Goal: Task Accomplishment & Management: Use online tool/utility

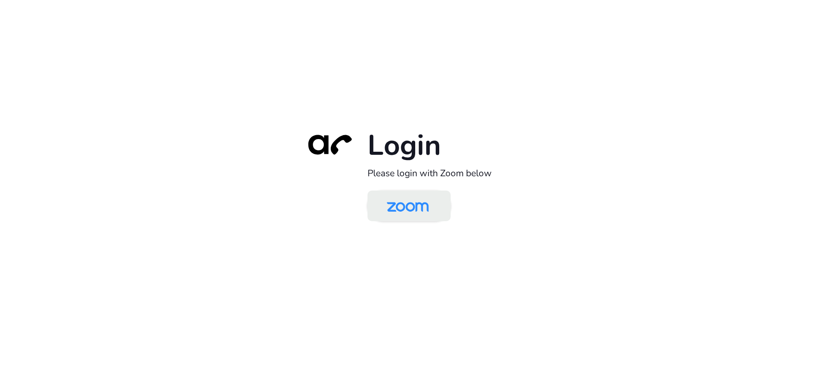
click at [411, 198] on img at bounding box center [408, 207] width 60 height 28
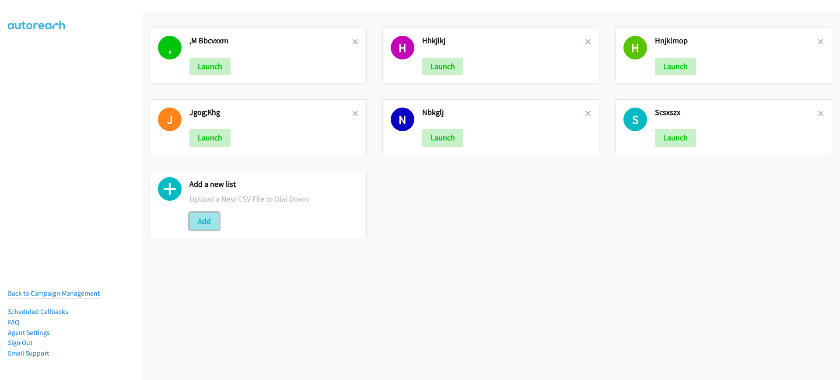
click at [197, 229] on button "Add" at bounding box center [204, 222] width 30 height 18
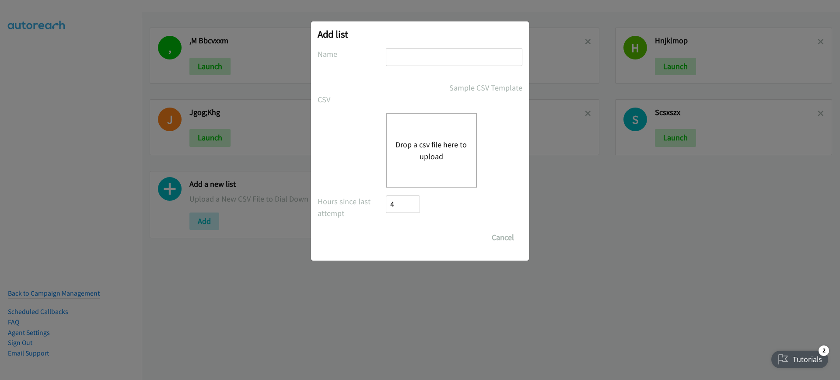
click at [383, 151] on div "Drop a csv file here to upload" at bounding box center [420, 150] width 205 height 74
click at [415, 139] on button "Drop a csv file here to upload" at bounding box center [432, 151] width 72 height 24
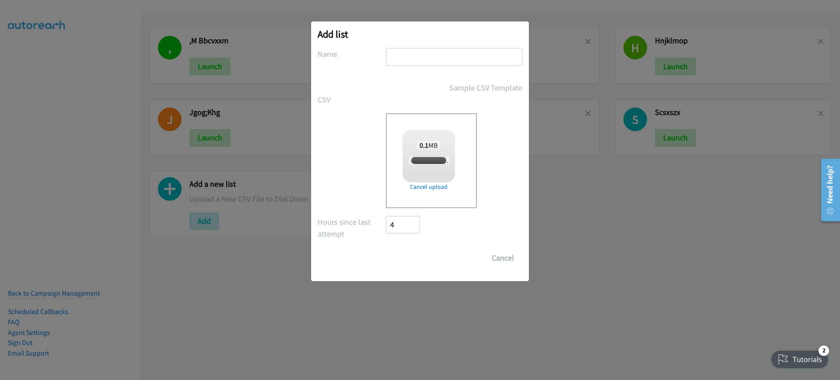
click at [451, 55] on input "text" at bounding box center [454, 57] width 137 height 18
checkbox input "true"
type input "dvdsvsdv"
click at [403, 259] on input "Save List" at bounding box center [409, 258] width 46 height 18
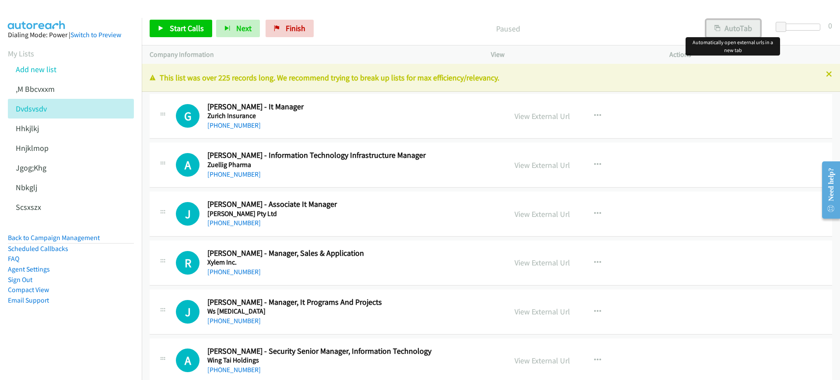
click at [742, 28] on button "AutoTab" at bounding box center [733, 29] width 54 height 18
click at [182, 27] on span "Start Calls" at bounding box center [187, 28] width 34 height 10
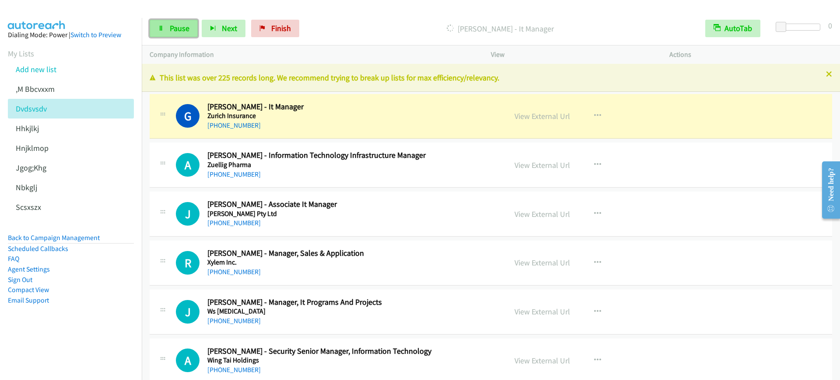
click at [150, 24] on link "Pause" at bounding box center [174, 29] width 48 height 18
click at [180, 26] on span "Start Calls" at bounding box center [187, 28] width 34 height 10
click at [237, 32] on button "Next" at bounding box center [224, 29] width 44 height 18
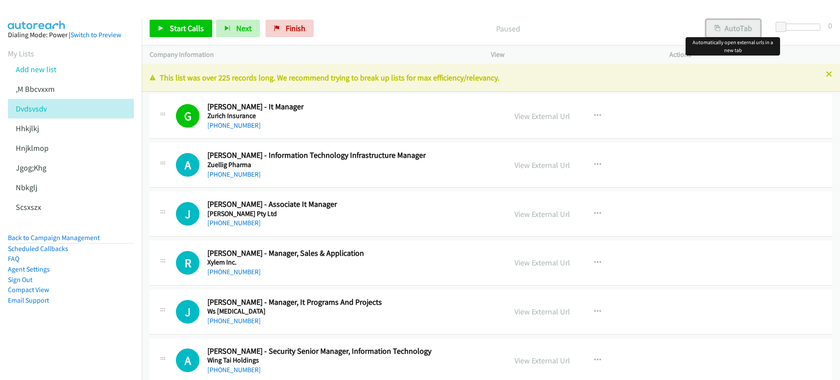
click at [739, 25] on button "AutoTab" at bounding box center [733, 29] width 54 height 18
click at [179, 0] on div "Start Calls Pause Next Finish Paused AutoTab AutoTab 0 Company Information Info…" at bounding box center [420, 0] width 840 height 0
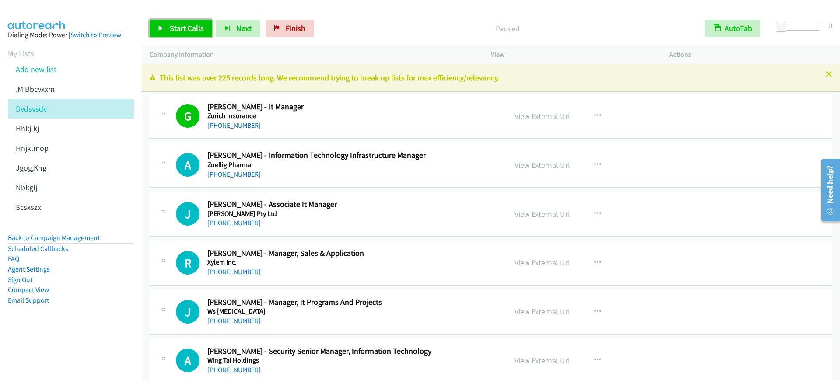
click at [175, 30] on span "Start Calls" at bounding box center [187, 28] width 34 height 10
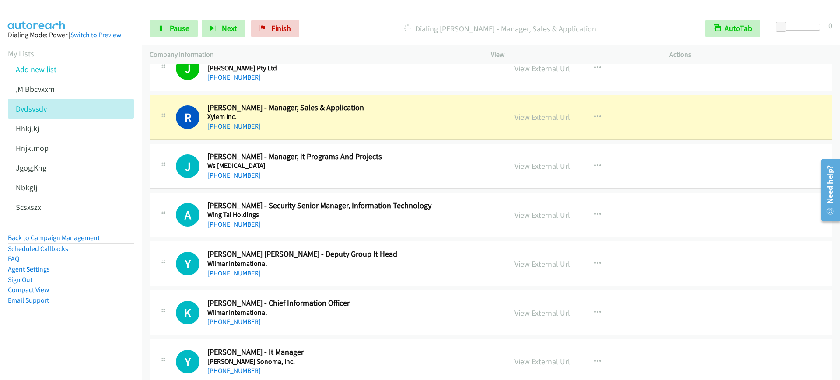
scroll to position [164, 0]
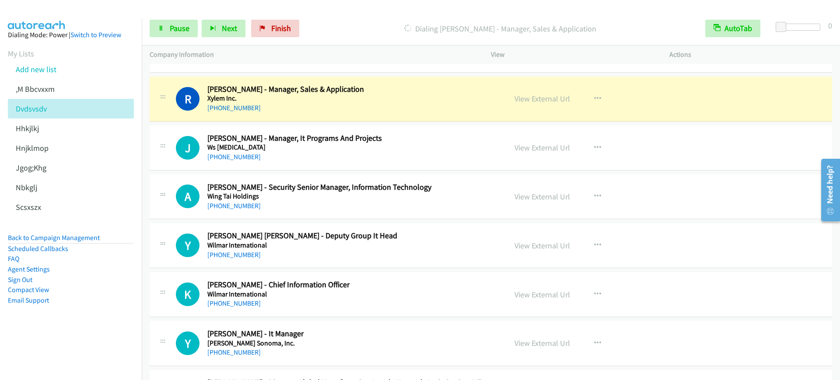
click at [66, 350] on nav "Dialing Mode: Power | Switch to Preview My Lists Add new list ,M Bbcvxxm Dvdsvs…" at bounding box center [71, 208] width 142 height 380
click at [53, 361] on nav "Dialing Mode: Power | Switch to Preview My Lists Add new list ,M Bbcvxxm Dvdsvs…" at bounding box center [71, 208] width 142 height 380
click at [172, 31] on span "Pause" at bounding box center [180, 28] width 20 height 10
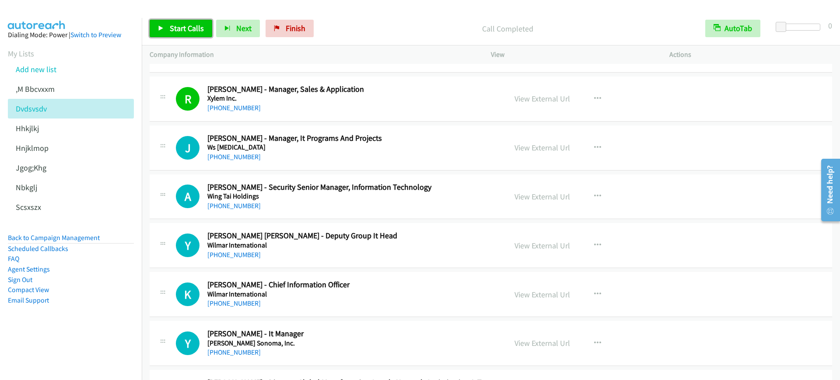
click at [189, 28] on span "Start Calls" at bounding box center [187, 28] width 34 height 10
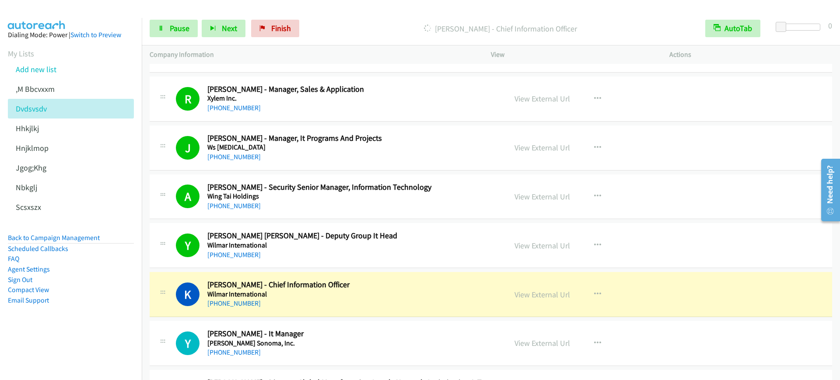
scroll to position [328, 0]
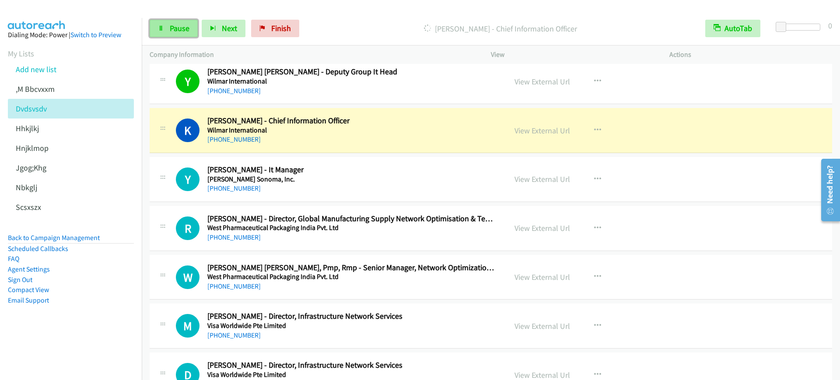
click at [184, 27] on span "Pause" at bounding box center [180, 28] width 20 height 10
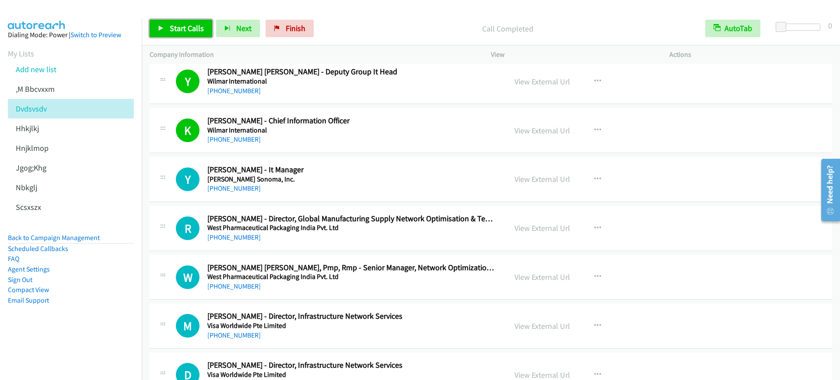
click at [168, 25] on link "Start Calls" at bounding box center [181, 29] width 63 height 18
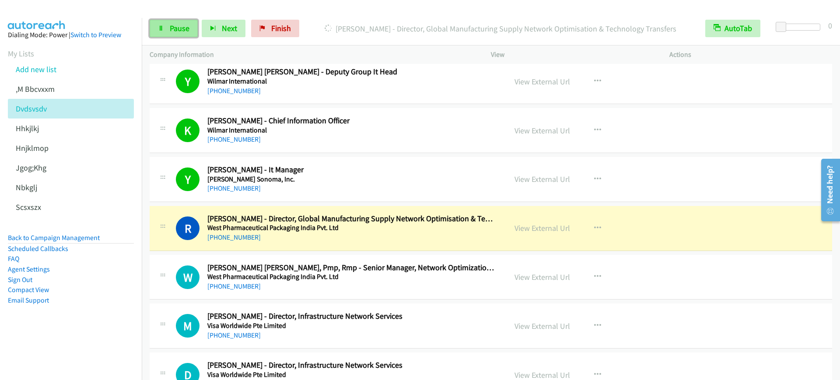
click at [168, 25] on link "Pause" at bounding box center [174, 29] width 48 height 18
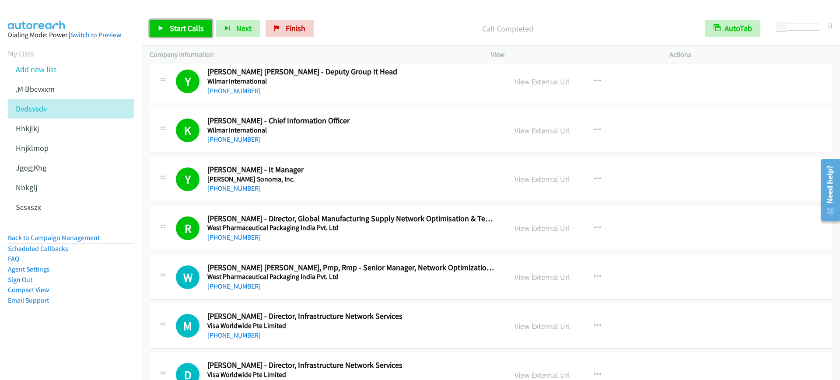
click at [160, 30] on icon at bounding box center [161, 29] width 6 height 6
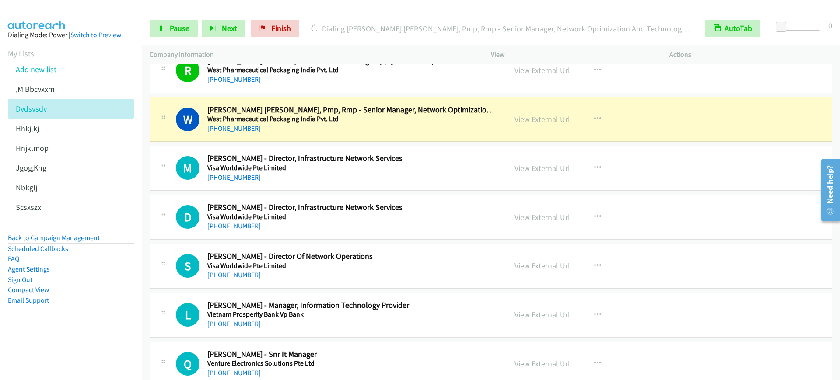
scroll to position [492, 0]
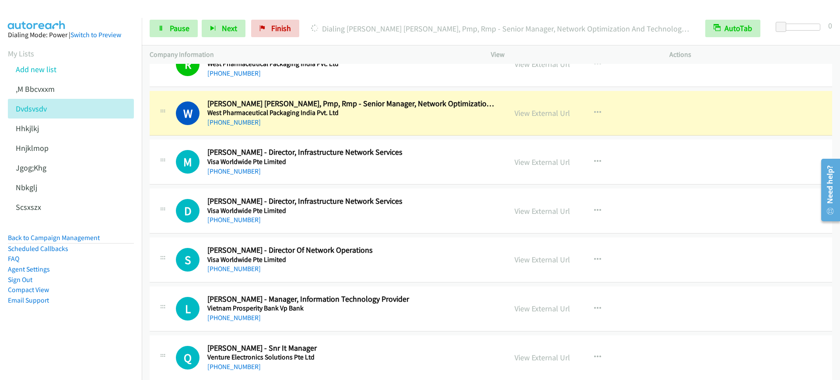
click at [390, 118] on div "[PHONE_NUMBER]" at bounding box center [350, 122] width 287 height 11
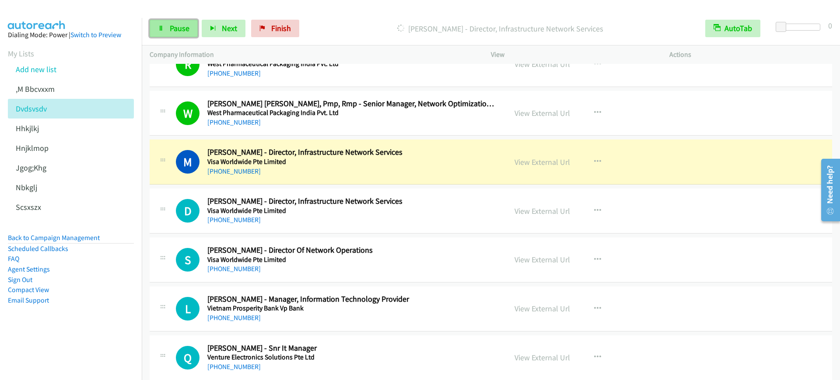
click at [181, 29] on span "Pause" at bounding box center [180, 28] width 20 height 10
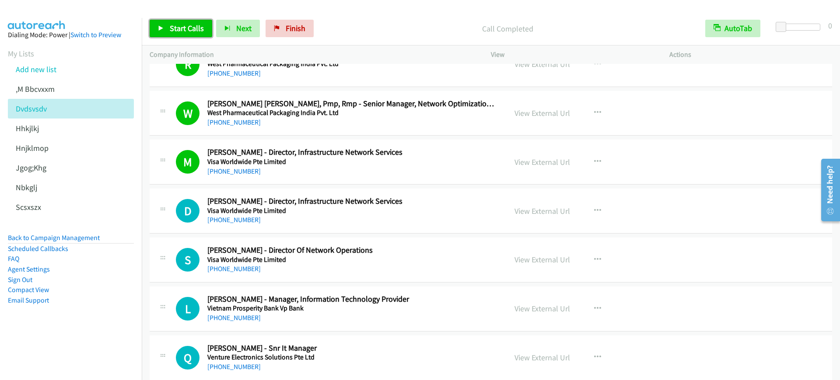
click at [173, 29] on span "Start Calls" at bounding box center [187, 28] width 34 height 10
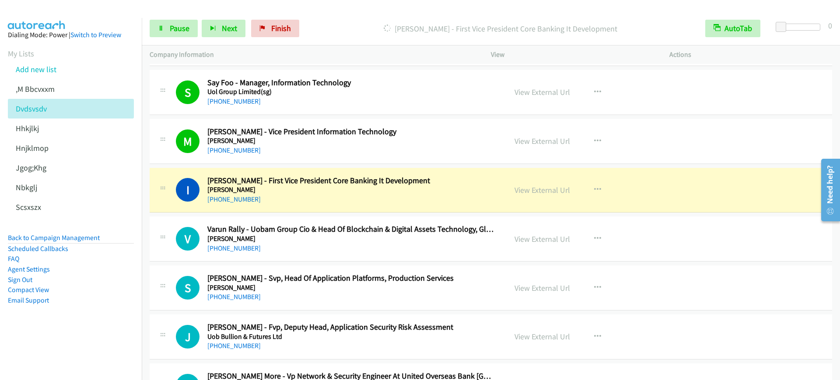
scroll to position [1039, 0]
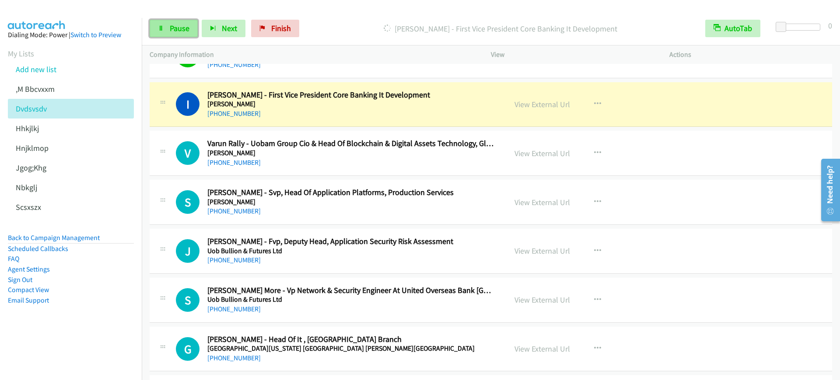
click at [168, 35] on link "Pause" at bounding box center [174, 29] width 48 height 18
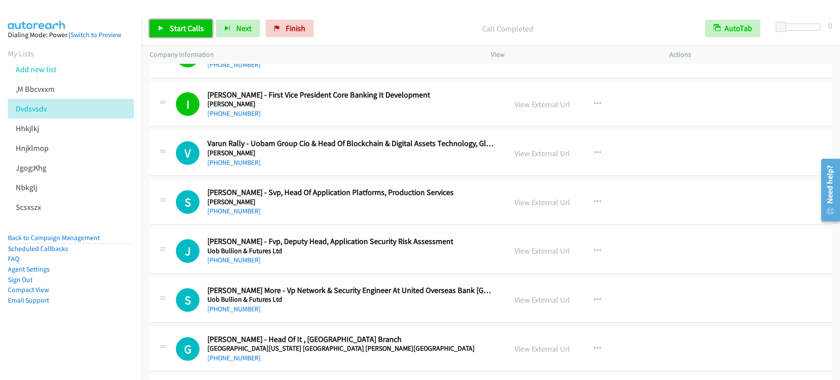
click at [194, 23] on span "Start Calls" at bounding box center [187, 28] width 34 height 10
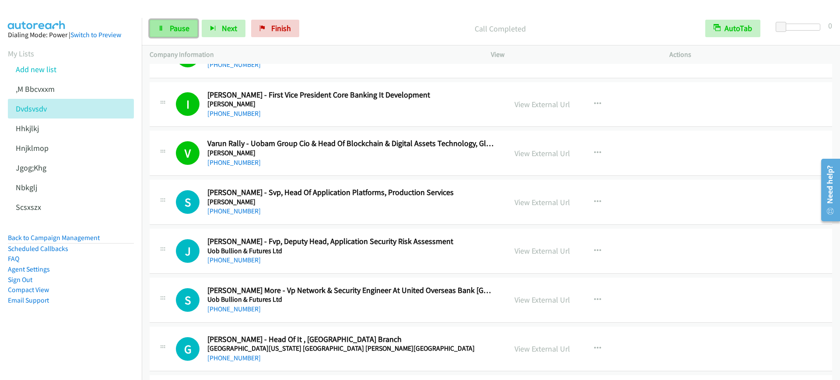
click at [174, 28] on span "Pause" at bounding box center [180, 28] width 20 height 10
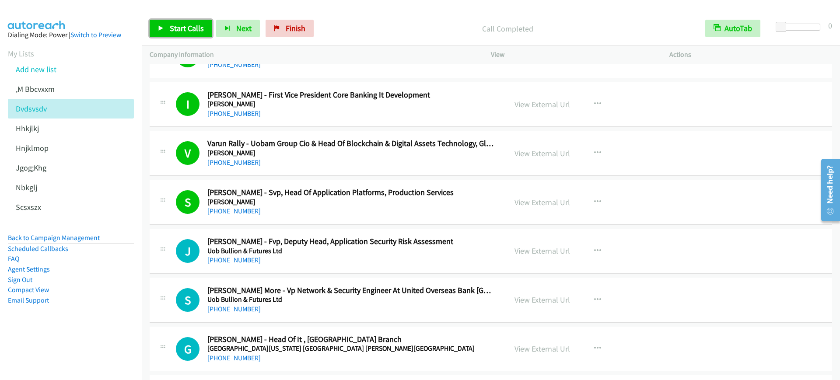
click at [199, 36] on link "Start Calls" at bounding box center [181, 29] width 63 height 18
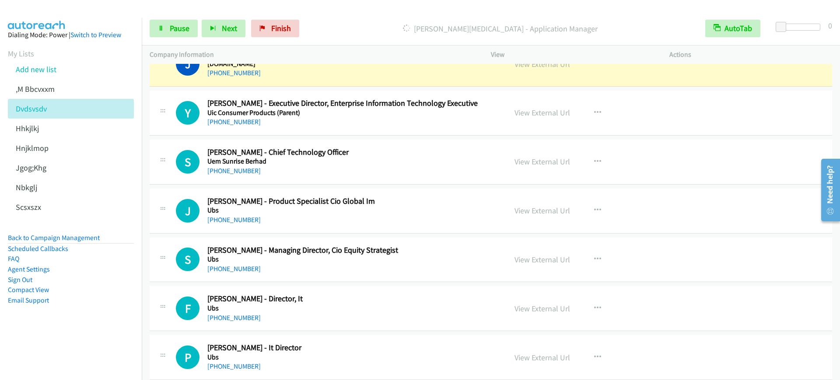
scroll to position [1313, 0]
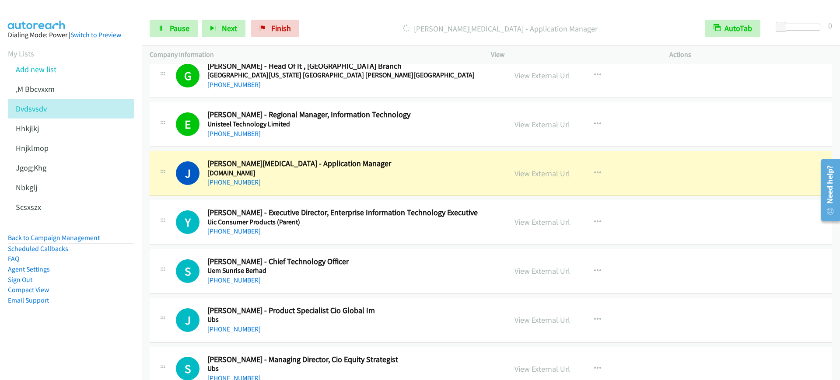
click at [167, 15] on div "Start Calls Pause Next Finish [PERSON_NAME][MEDICAL_DATA] - Application Manager…" at bounding box center [491, 29] width 698 height 34
click at [172, 24] on span "Pause" at bounding box center [180, 28] width 20 height 10
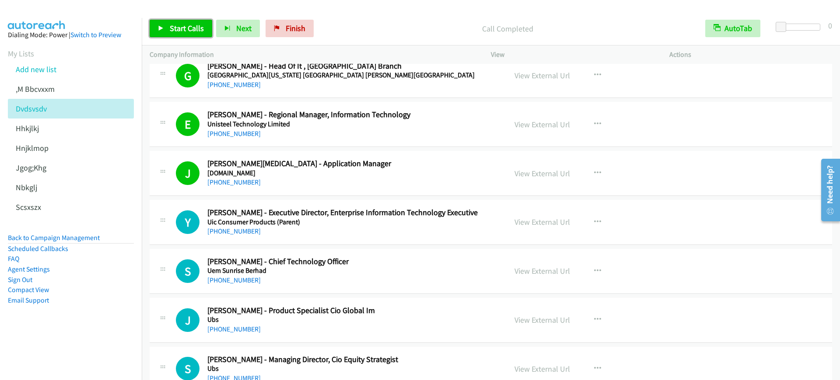
click at [182, 24] on span "Start Calls" at bounding box center [187, 28] width 34 height 10
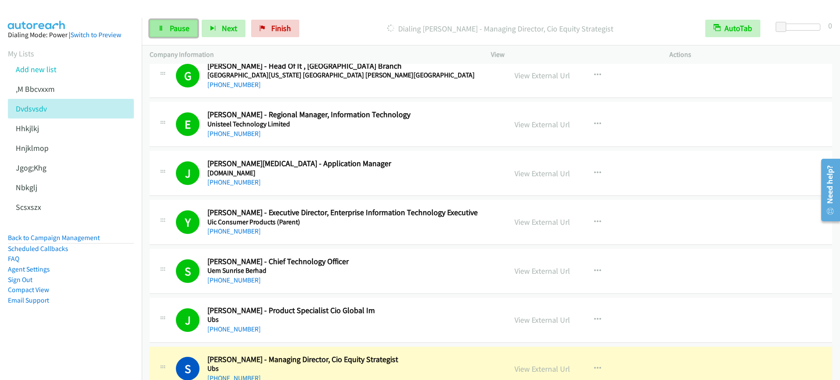
click at [168, 32] on link "Pause" at bounding box center [174, 29] width 48 height 18
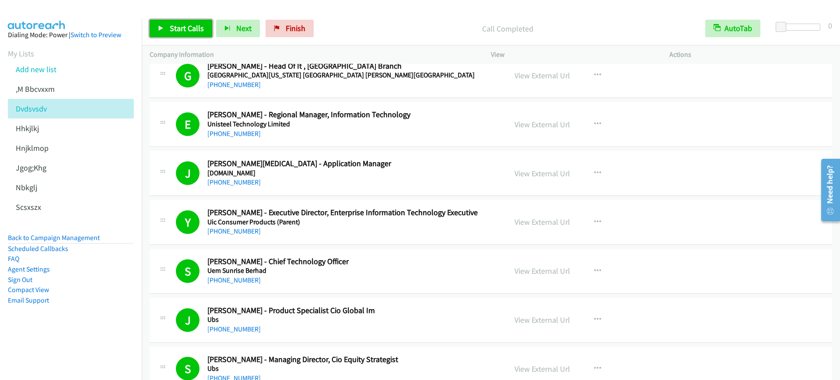
click at [168, 23] on link "Start Calls" at bounding box center [181, 29] width 63 height 18
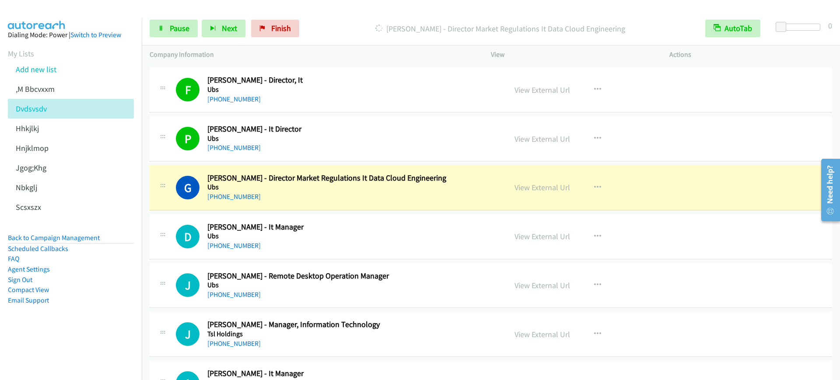
scroll to position [1696, 0]
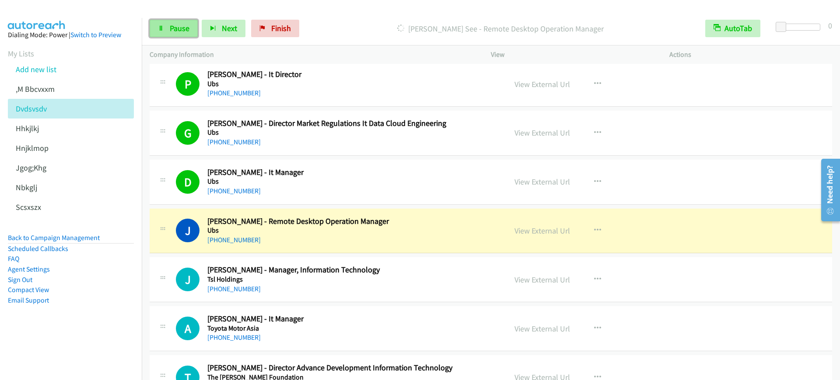
click at [155, 26] on link "Pause" at bounding box center [174, 29] width 48 height 18
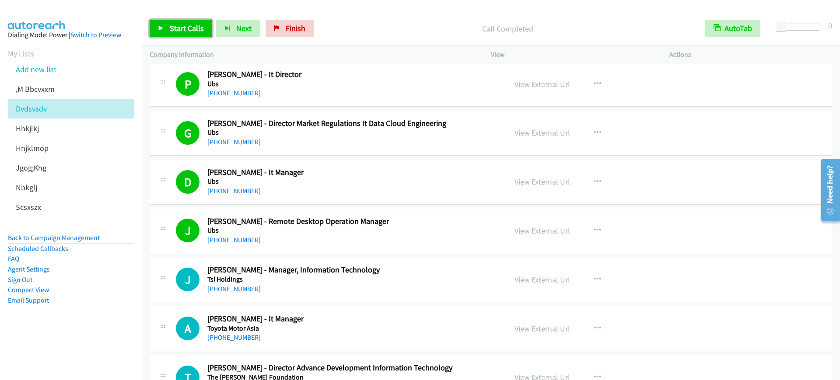
click at [189, 31] on span "Start Calls" at bounding box center [187, 28] width 34 height 10
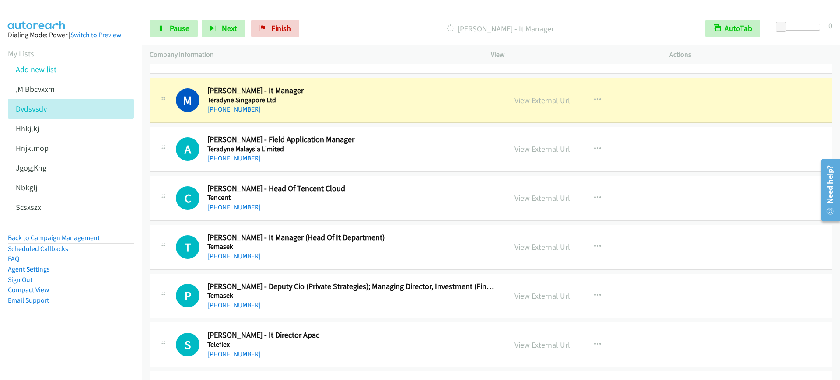
scroll to position [2188, 0]
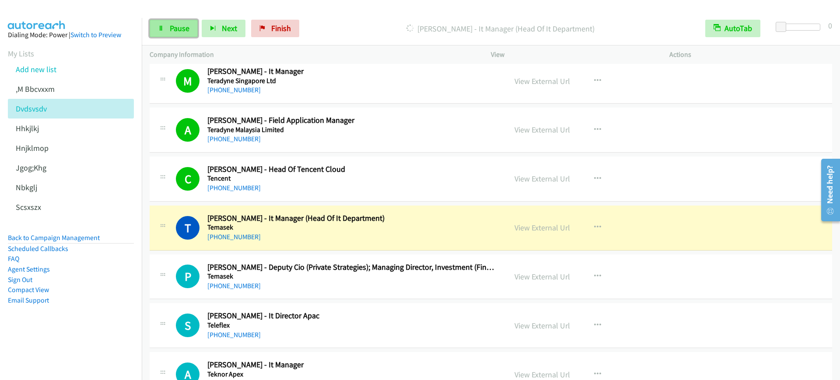
click at [166, 28] on link "Pause" at bounding box center [174, 29] width 48 height 18
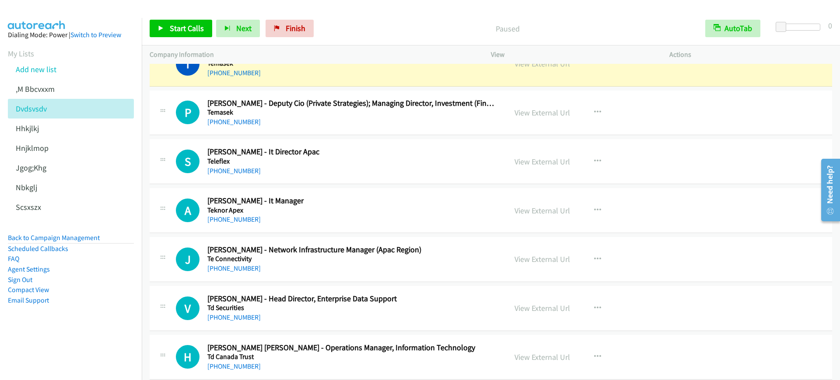
scroll to position [2297, 0]
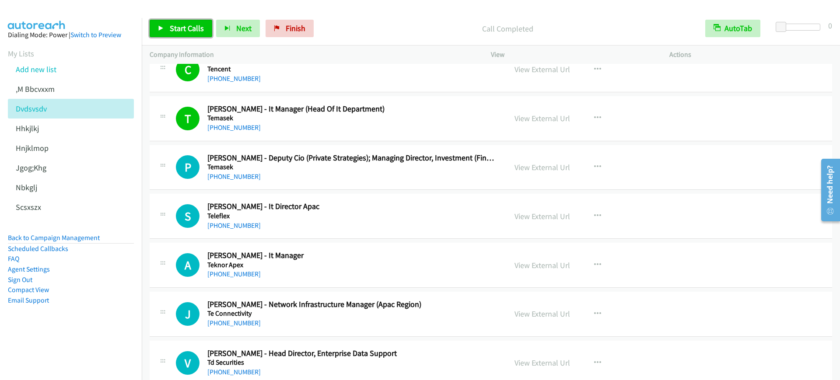
click at [196, 31] on span "Start Calls" at bounding box center [187, 28] width 34 height 10
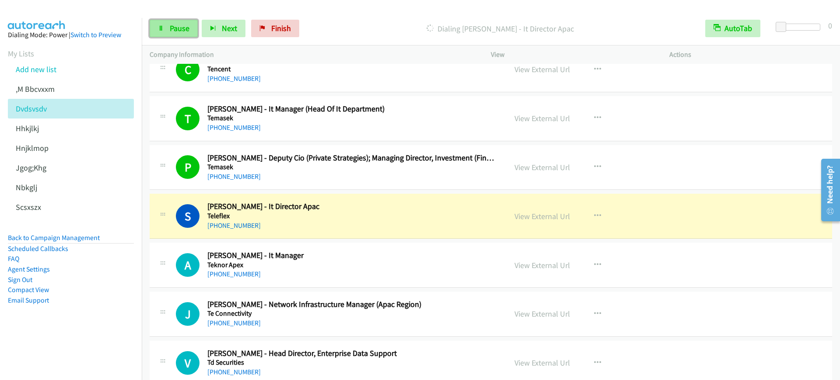
click at [179, 36] on link "Pause" at bounding box center [174, 29] width 48 height 18
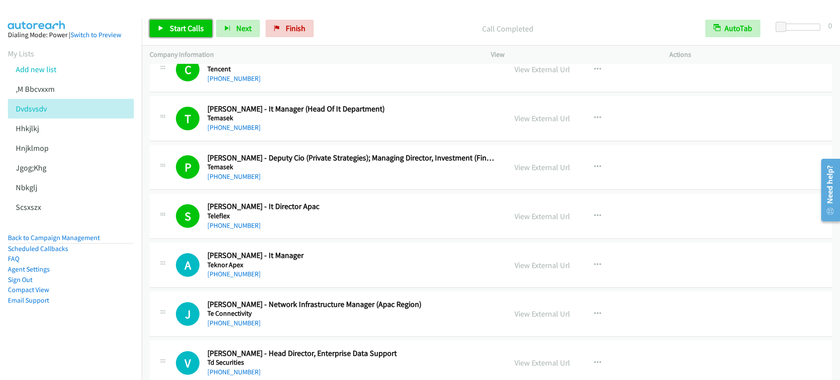
click at [196, 27] on span "Start Calls" at bounding box center [187, 28] width 34 height 10
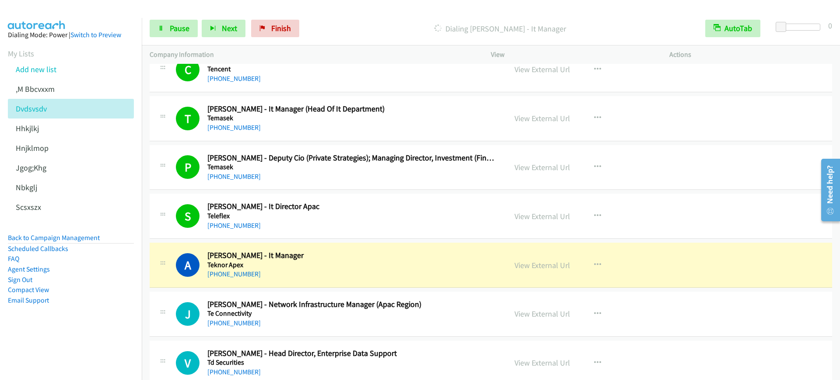
scroll to position [2461, 0]
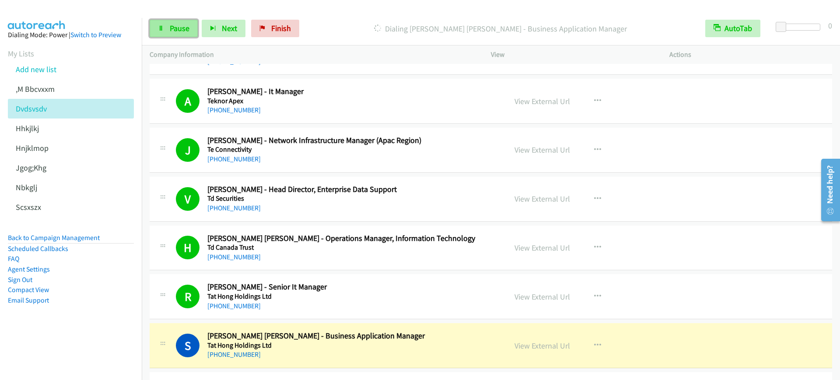
click at [154, 25] on link "Pause" at bounding box center [174, 29] width 48 height 18
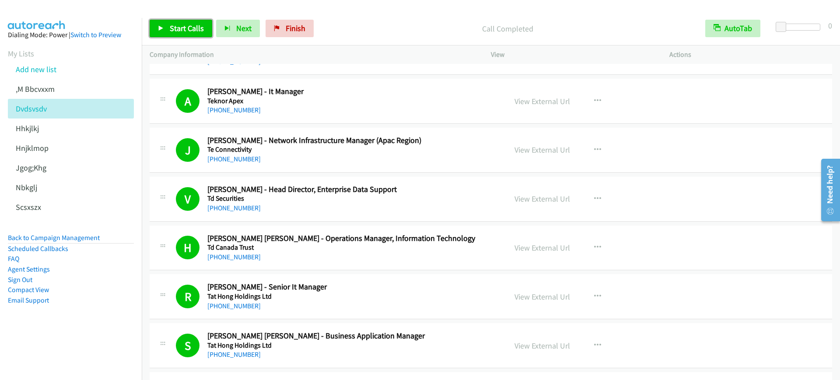
click at [174, 22] on link "Start Calls" at bounding box center [181, 29] width 63 height 18
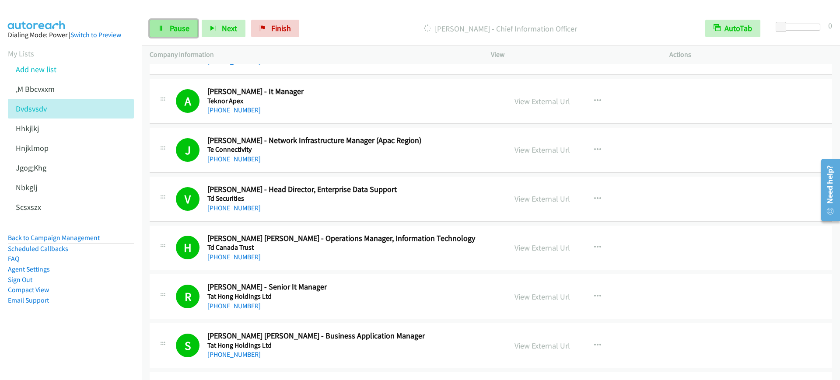
click at [170, 26] on span "Pause" at bounding box center [180, 28] width 20 height 10
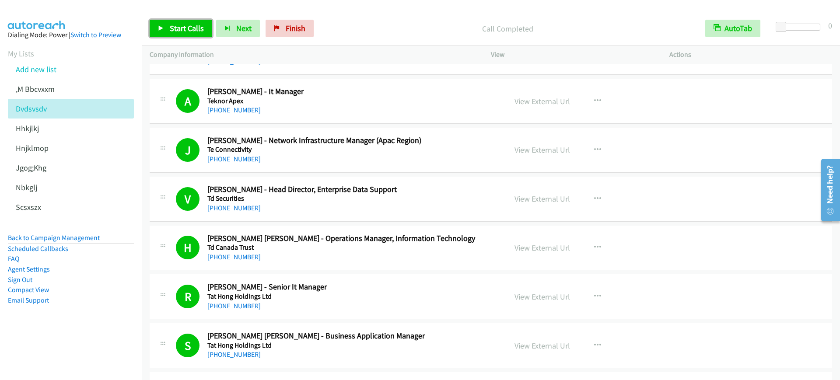
click at [178, 25] on span "Start Calls" at bounding box center [187, 28] width 34 height 10
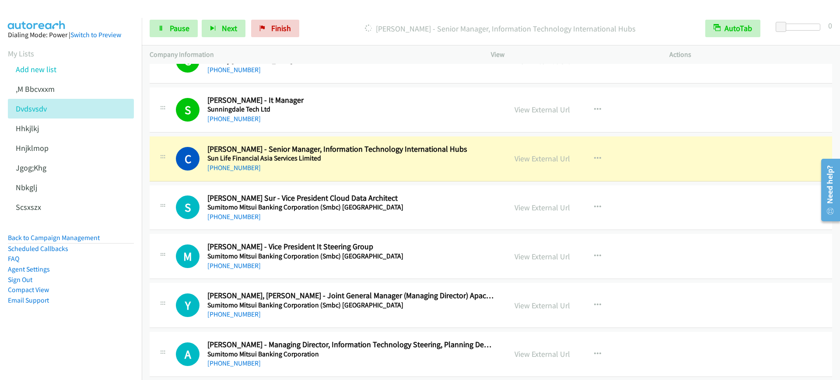
scroll to position [3282, 0]
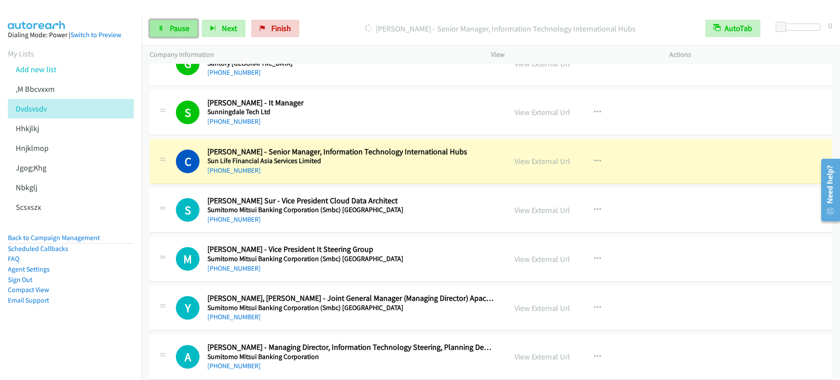
click at [179, 20] on link "Pause" at bounding box center [174, 29] width 48 height 18
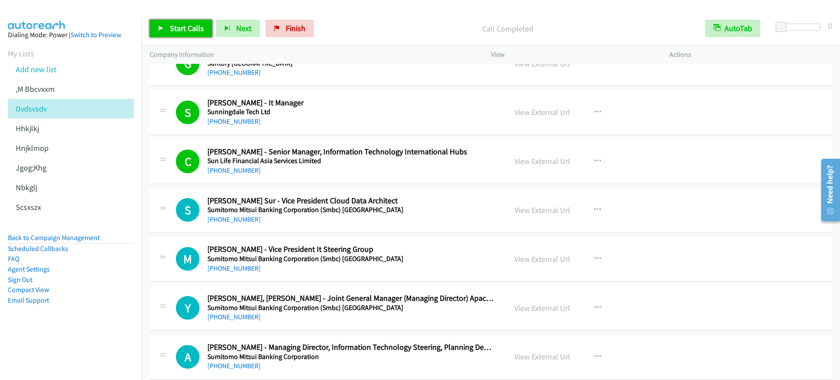
click at [172, 29] on span "Start Calls" at bounding box center [187, 28] width 34 height 10
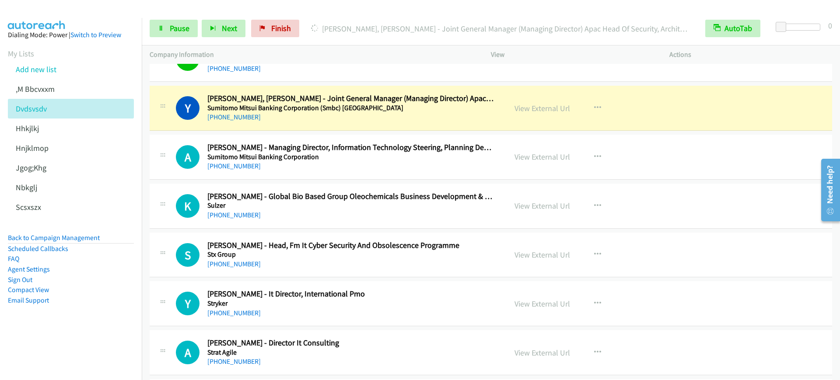
scroll to position [3501, 0]
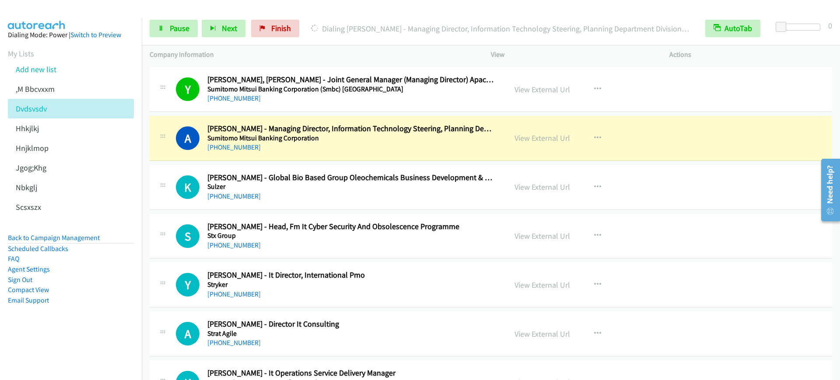
click at [50, 329] on aside "Dialing Mode: Power | Switch to Preview My Lists Add new list ,M Bbcvxxm Dvdsvs…" at bounding box center [71, 181] width 142 height 327
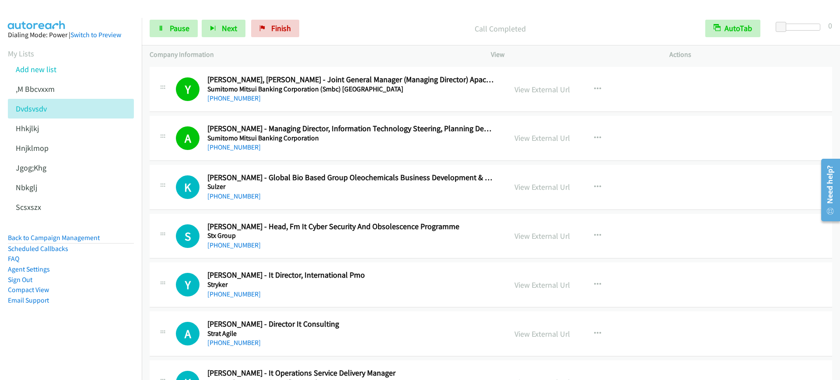
click at [430, 147] on div "[PHONE_NUMBER]" at bounding box center [350, 147] width 287 height 11
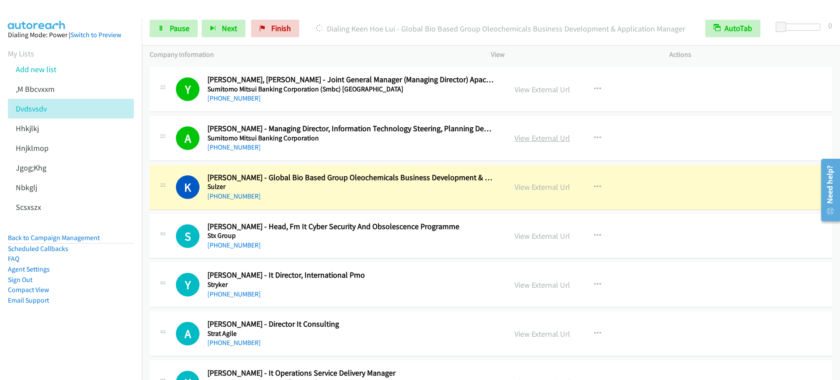
click at [535, 136] on link "View External Url" at bounding box center [543, 138] width 56 height 10
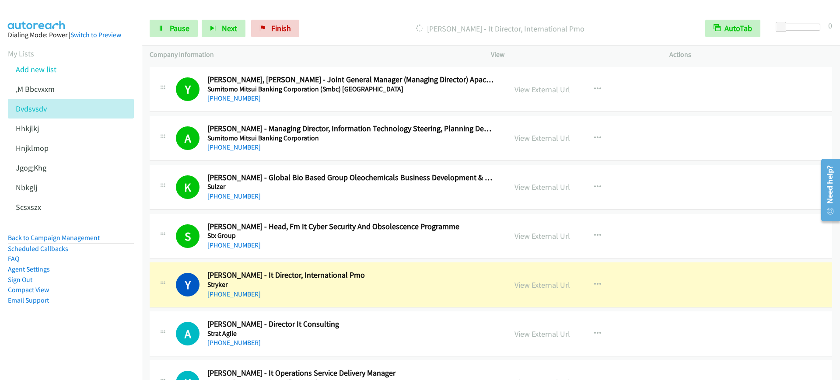
click at [374, 27] on p "[PERSON_NAME] - It Director, International Pmo" at bounding box center [500, 29] width 378 height 12
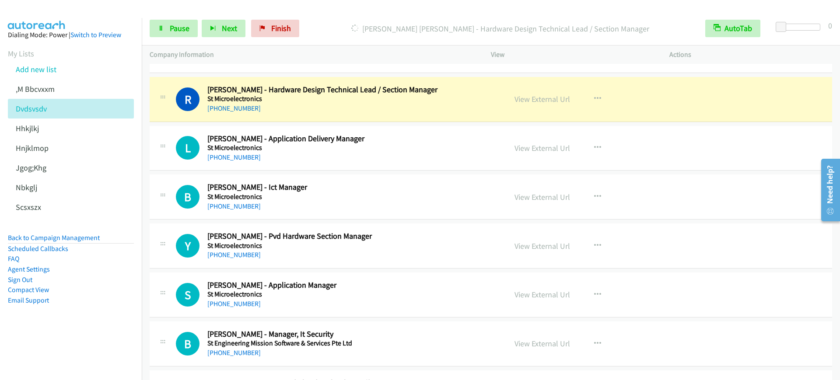
scroll to position [3883, 0]
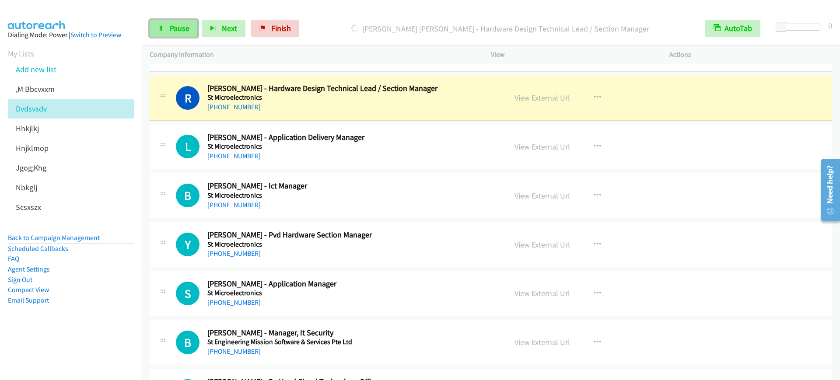
click at [150, 25] on link "Pause" at bounding box center [174, 29] width 48 height 18
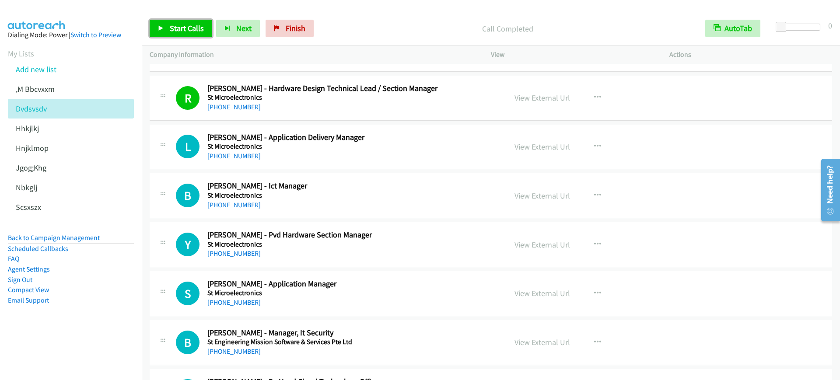
click at [182, 32] on span "Start Calls" at bounding box center [187, 28] width 34 height 10
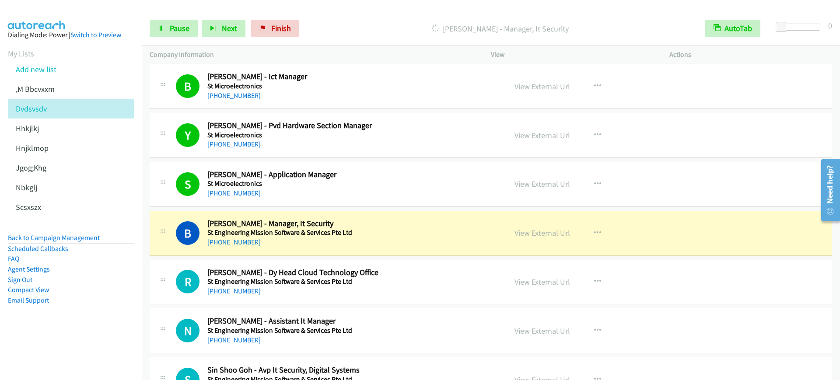
scroll to position [4102, 0]
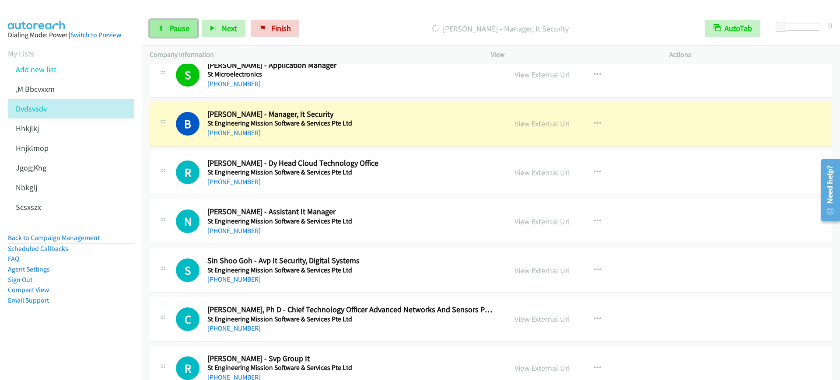
click at [180, 29] on span "Pause" at bounding box center [180, 28] width 20 height 10
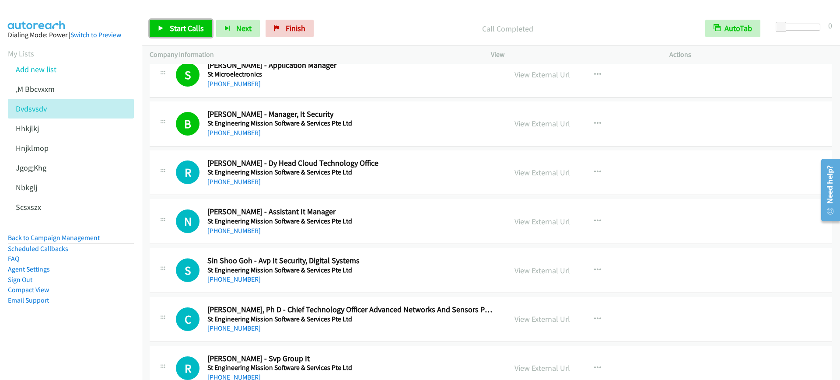
click at [171, 28] on span "Start Calls" at bounding box center [187, 28] width 34 height 10
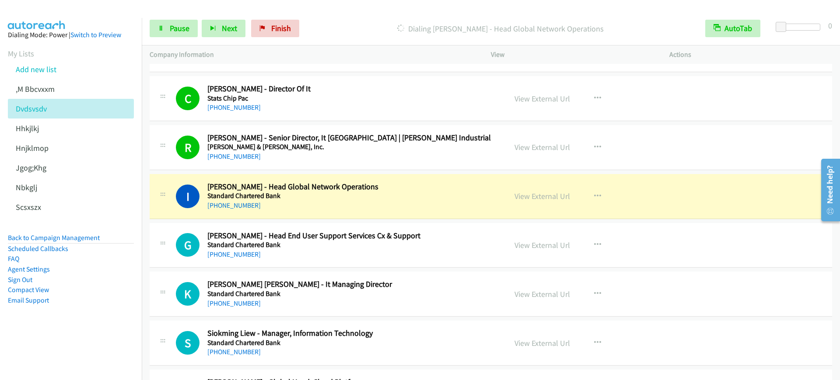
scroll to position [4813, 0]
click at [371, 194] on h5 "Standard Chartered Bank" at bounding box center [350, 195] width 287 height 9
click at [558, 198] on link "View External Url" at bounding box center [543, 195] width 56 height 10
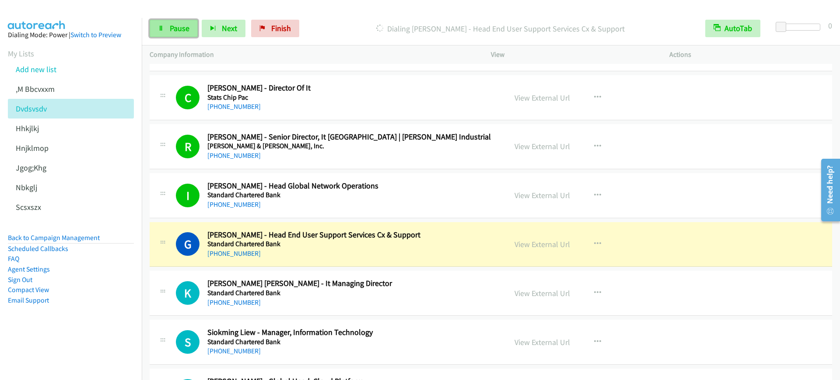
click at [163, 32] on link "Pause" at bounding box center [174, 29] width 48 height 18
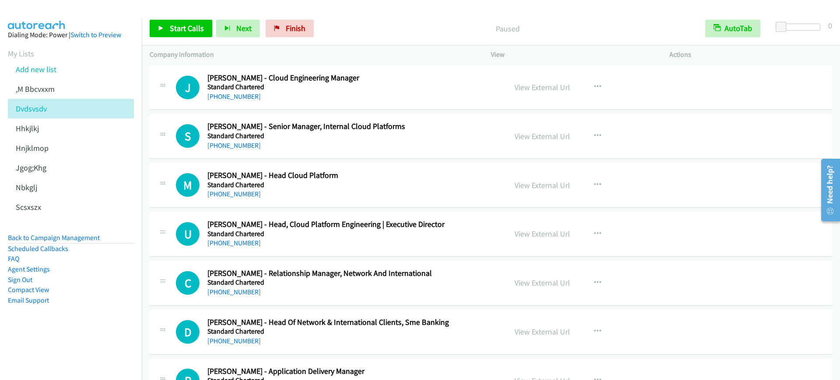
scroll to position [6892, 0]
